Goal: Task Accomplishment & Management: Manage account settings

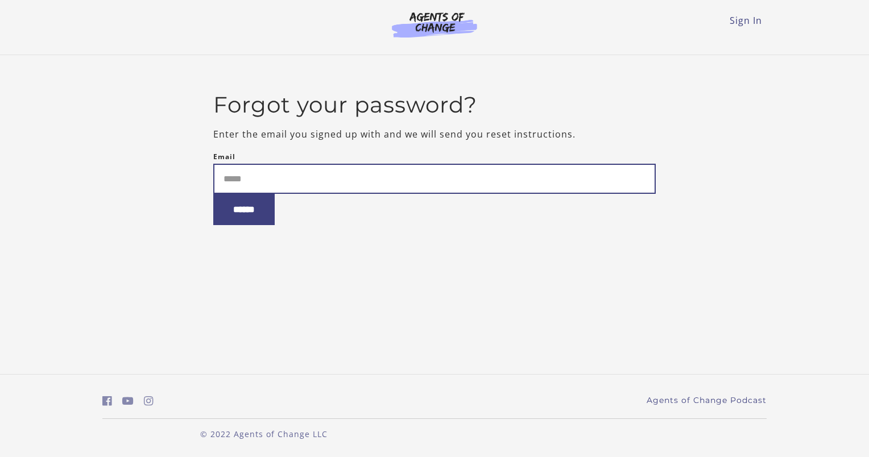
click at [292, 187] on input "Email" at bounding box center [434, 179] width 443 height 30
type input "**********"
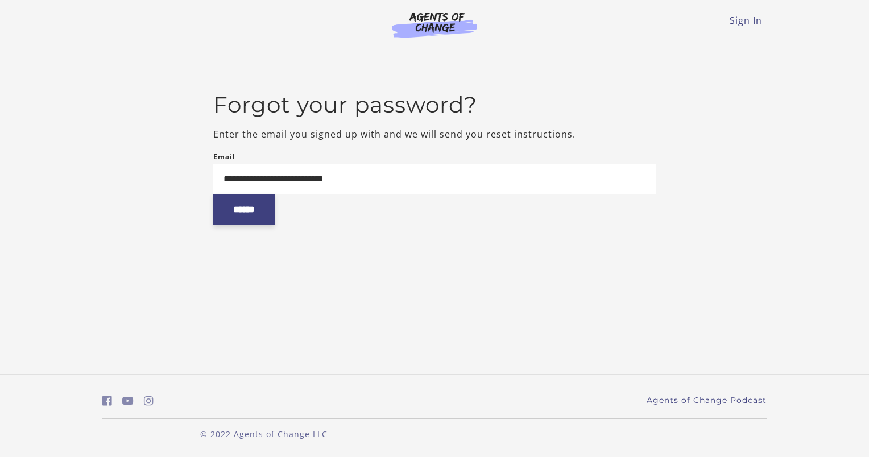
click at [260, 212] on input "******" at bounding box center [243, 209] width 61 height 31
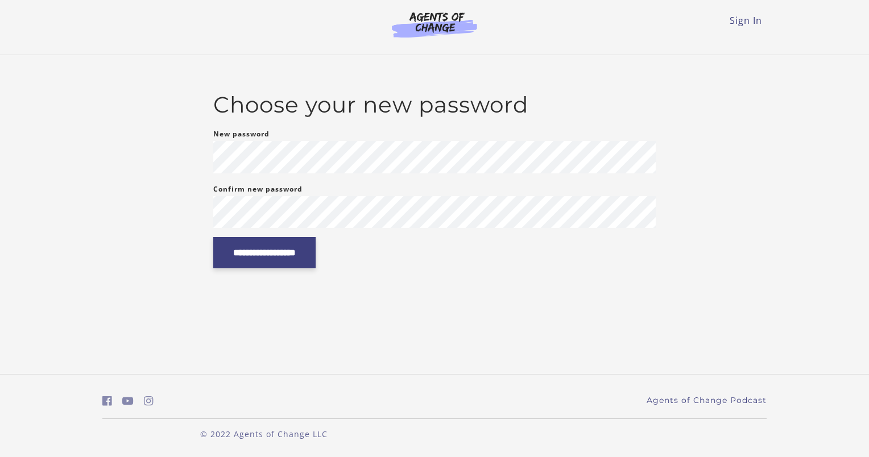
click at [294, 250] on input "**********" at bounding box center [264, 252] width 102 height 31
